Goal: Task Accomplishment & Management: Use online tool/utility

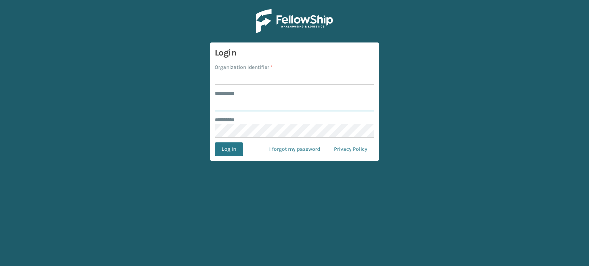
type input "**********"
type input "WindGap"
click at [222, 155] on button "Log In" at bounding box center [229, 150] width 28 height 14
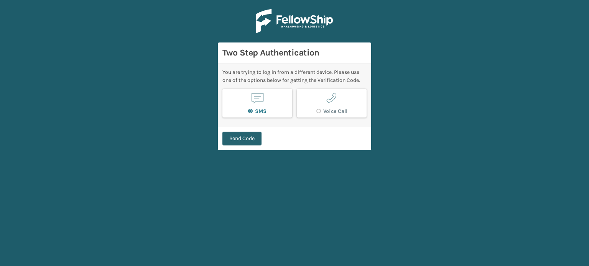
click at [240, 143] on button "Send Code" at bounding box center [241, 139] width 39 height 14
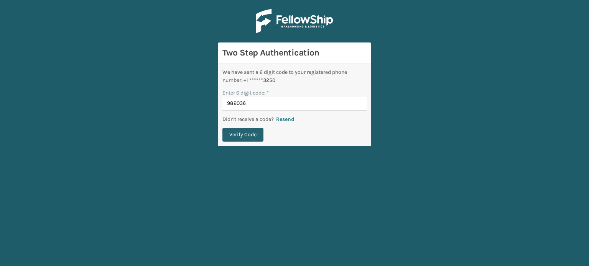
type input "982036"
click at [232, 136] on button "Verify Code" at bounding box center [242, 135] width 41 height 14
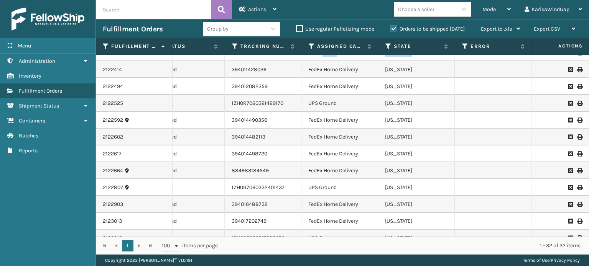
scroll to position [0, 267]
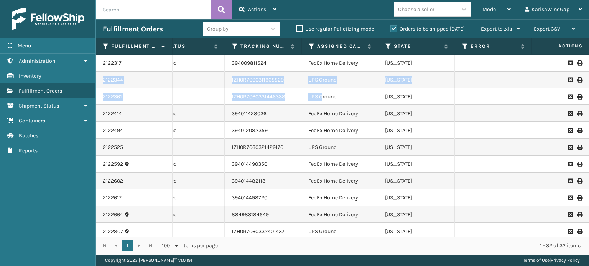
drag, startPoint x: 588, startPoint y: 100, endPoint x: 573, endPoint y: 70, distance: 33.1
click at [573, 70] on div "2122317 112-4507537-0301030 1 WindGap (Iron Mountain) Assigned 394009811524 Fed…" at bounding box center [342, 146] width 493 height 182
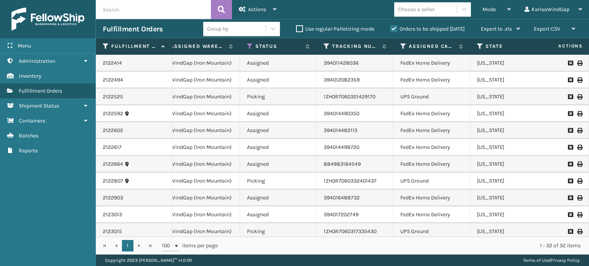
scroll to position [0, 175]
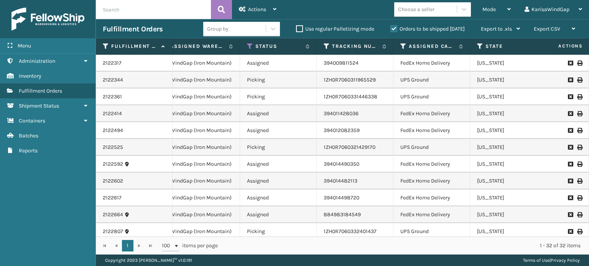
click at [353, 15] on div "Mode Regular Mode Picking Mode Labeling Mode Exit Scan Mode Choose a seller Kar…" at bounding box center [435, 9] width 305 height 19
click at [488, 10] on span "Mode" at bounding box center [488, 9] width 13 height 7
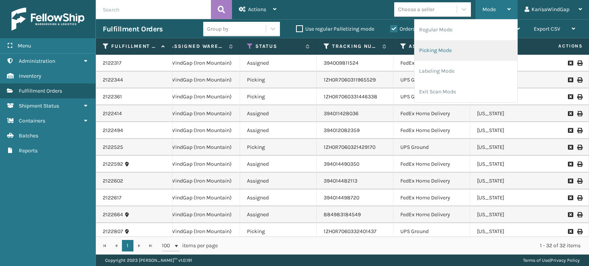
click at [466, 55] on li "Picking Mode" at bounding box center [465, 50] width 103 height 21
